Goal: Task Accomplishment & Management: Use online tool/utility

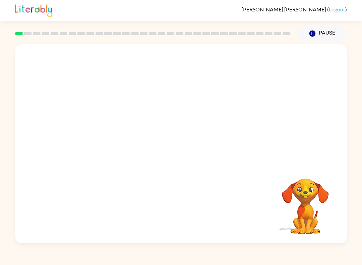
click at [166, 111] on video "Your browser must support playing .mp4 files to use Literably. Please try using…" at bounding box center [181, 104] width 332 height 120
click at [158, 116] on video "Your browser must support playing .mp4 files to use Literably. Please try using…" at bounding box center [181, 104] width 332 height 120
click at [188, 154] on button "button" at bounding box center [181, 147] width 43 height 24
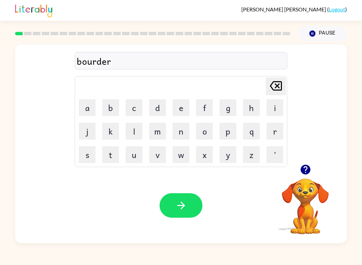
click at [182, 210] on icon "button" at bounding box center [181, 205] width 12 height 12
click at [189, 203] on button "button" at bounding box center [181, 205] width 43 height 24
click at [157, 138] on button "m" at bounding box center [157, 131] width 17 height 17
click at [271, 108] on button "i" at bounding box center [274, 107] width 17 height 17
click at [91, 150] on button "s" at bounding box center [87, 154] width 17 height 17
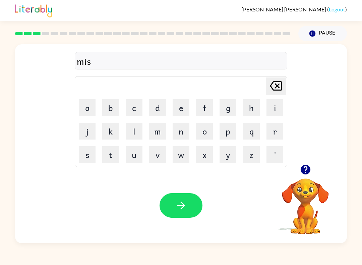
click at [176, 107] on button "e" at bounding box center [181, 107] width 17 height 17
click at [94, 107] on button "a" at bounding box center [87, 107] width 17 height 17
click at [185, 133] on button "n" at bounding box center [181, 131] width 17 height 17
click at [95, 99] on button "a" at bounding box center [87, 107] width 17 height 17
click at [281, 89] on icon "[PERSON_NAME] last character input" at bounding box center [276, 86] width 16 height 16
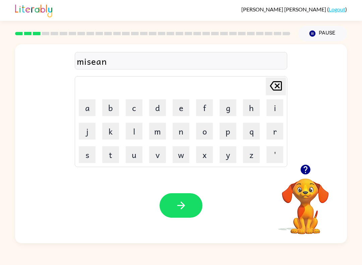
click at [177, 107] on button "e" at bounding box center [181, 107] width 17 height 17
click at [186, 205] on icon "button" at bounding box center [181, 205] width 12 height 12
click at [186, 208] on icon "button" at bounding box center [181, 205] width 12 height 12
click at [186, 199] on button "button" at bounding box center [181, 205] width 43 height 24
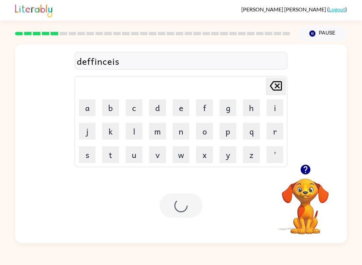
click at [189, 202] on div at bounding box center [181, 205] width 43 height 24
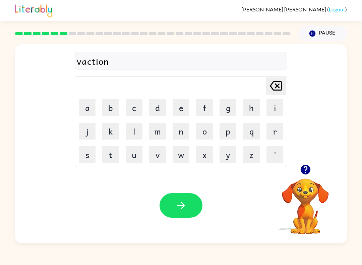
click at [189, 209] on button "button" at bounding box center [181, 205] width 43 height 24
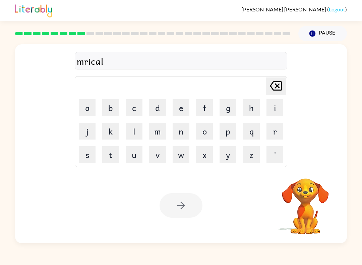
click at [184, 207] on div at bounding box center [181, 205] width 43 height 24
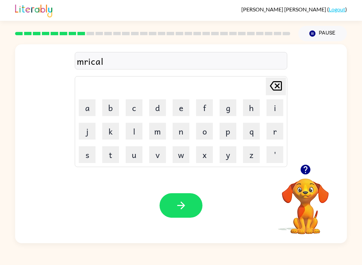
click at [184, 206] on icon "button" at bounding box center [181, 205] width 12 height 12
click at [187, 209] on div at bounding box center [181, 205] width 43 height 24
click at [186, 202] on icon "button" at bounding box center [181, 205] width 12 height 12
click at [190, 207] on button "button" at bounding box center [181, 205] width 43 height 24
click at [179, 217] on button "button" at bounding box center [181, 205] width 43 height 24
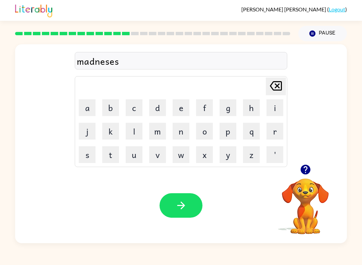
click at [183, 202] on icon "button" at bounding box center [181, 205] width 12 height 12
click at [174, 217] on button "button" at bounding box center [181, 205] width 43 height 24
click at [201, 209] on button "button" at bounding box center [181, 205] width 43 height 24
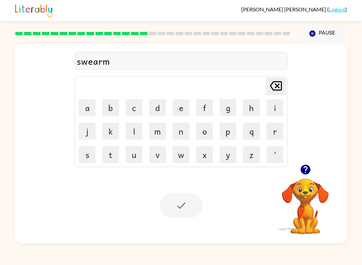
click at [184, 211] on div at bounding box center [181, 205] width 43 height 24
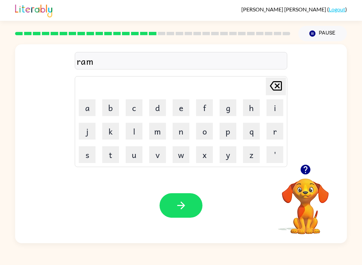
click at [165, 208] on button "button" at bounding box center [181, 205] width 43 height 24
click at [170, 208] on button "button" at bounding box center [181, 205] width 43 height 24
click at [223, 37] on div at bounding box center [152, 33] width 283 height 23
click at [222, 37] on div at bounding box center [152, 33] width 283 height 23
click at [309, 167] on icon "button" at bounding box center [306, 170] width 12 height 12
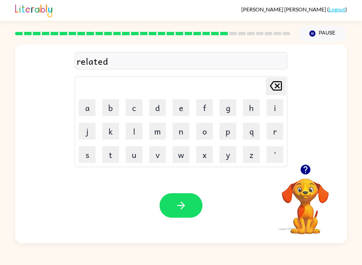
click at [180, 202] on icon "button" at bounding box center [181, 205] width 12 height 12
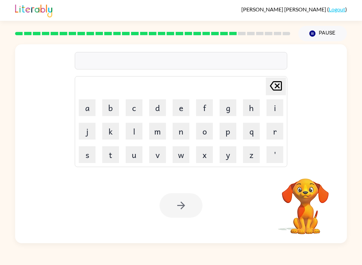
click at [232, 107] on button "g" at bounding box center [228, 107] width 17 height 17
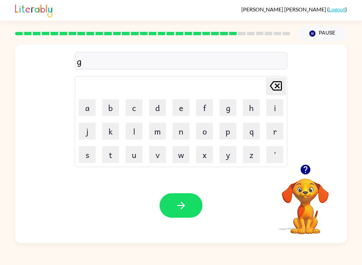
click at [208, 132] on button "o" at bounding box center [204, 131] width 17 height 17
click at [112, 112] on button "b" at bounding box center [110, 107] width 17 height 17
click at [138, 132] on button "l" at bounding box center [134, 131] width 17 height 17
click at [184, 104] on button "e" at bounding box center [181, 107] width 17 height 17
click at [186, 129] on button "n" at bounding box center [181, 131] width 17 height 17
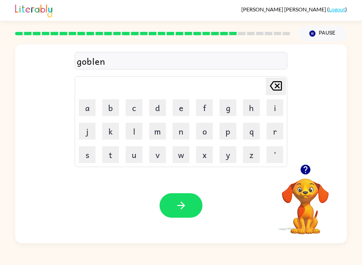
click at [180, 203] on icon "button" at bounding box center [181, 205] width 12 height 12
click at [310, 169] on icon "button" at bounding box center [305, 170] width 10 height 10
click at [307, 171] on icon "button" at bounding box center [305, 170] width 10 height 10
click at [181, 192] on div "Your browser must support playing .mp4 files to use Literably. Please try using…" at bounding box center [181, 205] width 332 height 75
click at [179, 208] on icon "button" at bounding box center [181, 205] width 12 height 12
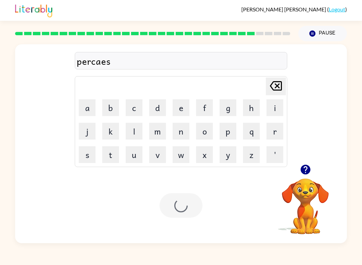
click at [186, 202] on div at bounding box center [181, 205] width 43 height 24
click at [185, 193] on div at bounding box center [181, 205] width 43 height 24
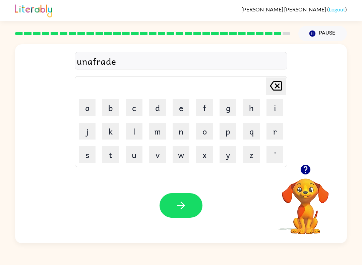
click at [182, 191] on div "Your browser must support playing .mp4 files to use Literably. Please try using…" at bounding box center [181, 205] width 332 height 75
click at [191, 205] on button "button" at bounding box center [181, 205] width 43 height 24
